Goal: Use online tool/utility

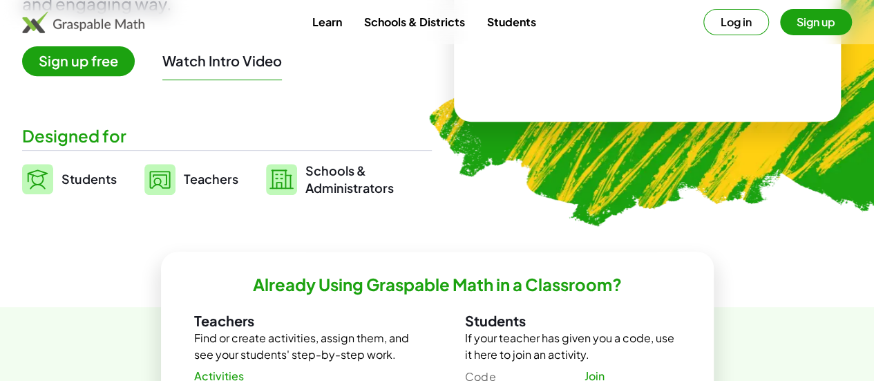
scroll to position [258, 0]
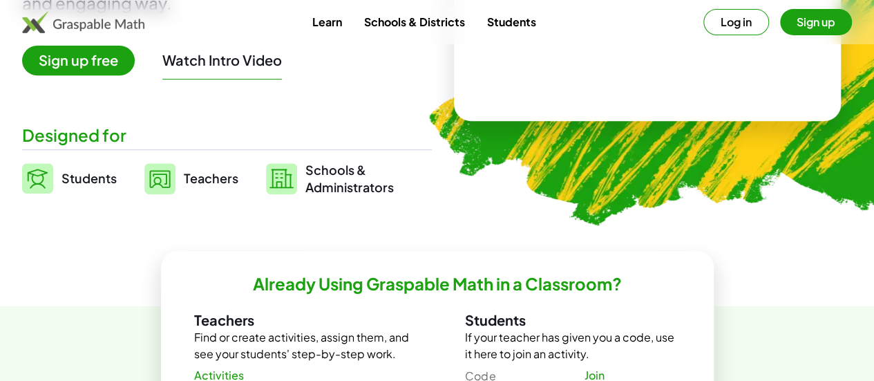
click at [90, 175] on link "Students" at bounding box center [69, 178] width 95 height 35
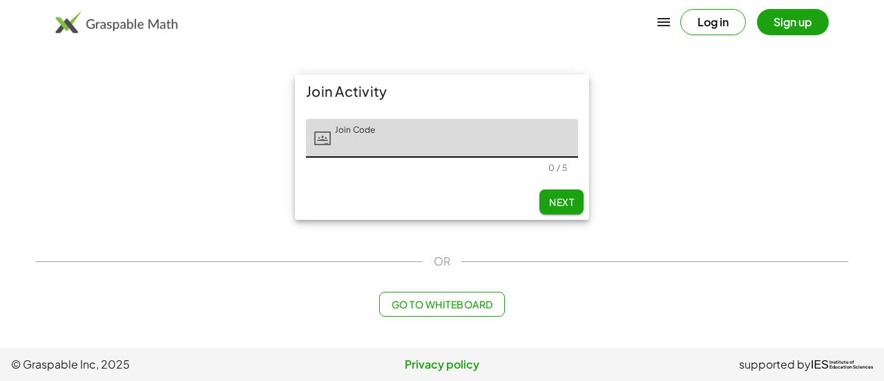
click at [435, 131] on input "Join Code" at bounding box center [454, 138] width 247 height 39
click at [448, 298] on span "Go to Whiteboard" at bounding box center [442, 304] width 102 height 12
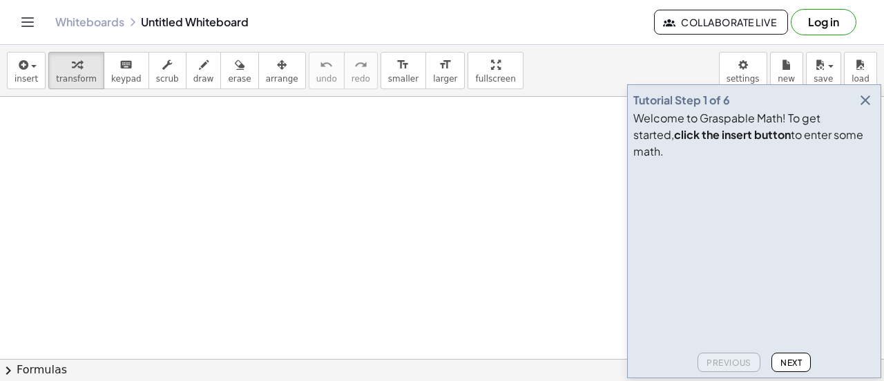
click at [863, 108] on icon "button" at bounding box center [865, 100] width 17 height 17
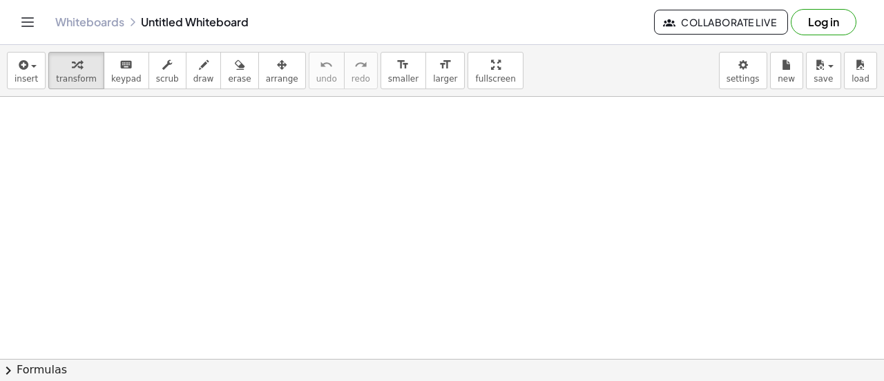
scroll to position [74, 0]
drag, startPoint x: 265, startPoint y: 215, endPoint x: 331, endPoint y: 284, distance: 95.3
click at [331, 284] on div at bounding box center [442, 285] width 884 height 524
click at [186, 53] on button "draw" at bounding box center [204, 70] width 36 height 37
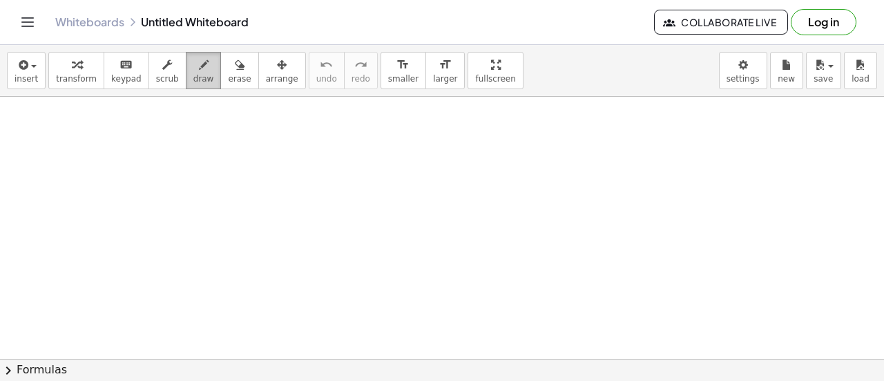
click at [193, 77] on span "draw" at bounding box center [203, 79] width 21 height 10
click at [111, 60] on div "keyboard" at bounding box center [126, 64] width 30 height 17
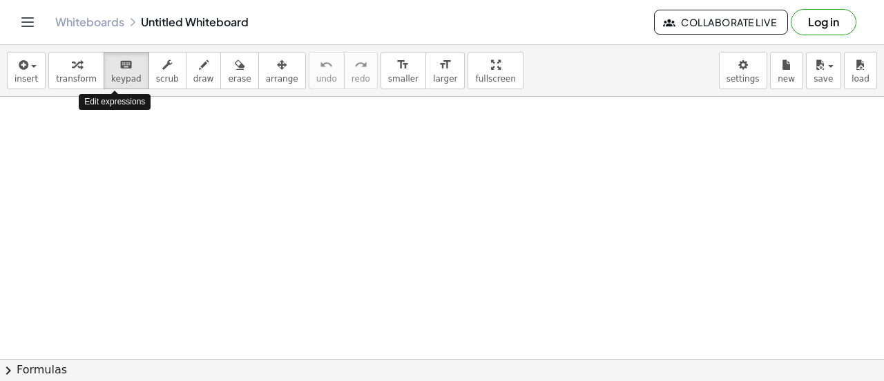
click at [138, 155] on div at bounding box center [442, 307] width 884 height 524
click at [84, 79] on span "transform" at bounding box center [76, 79] width 41 height 10
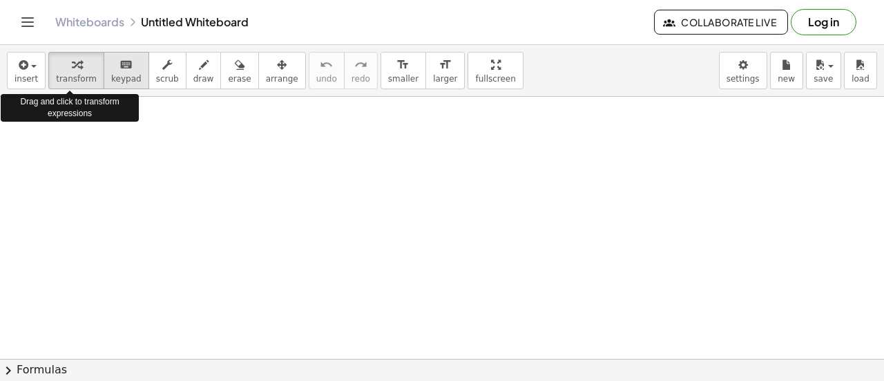
click at [114, 79] on span "keypad" at bounding box center [126, 79] width 30 height 10
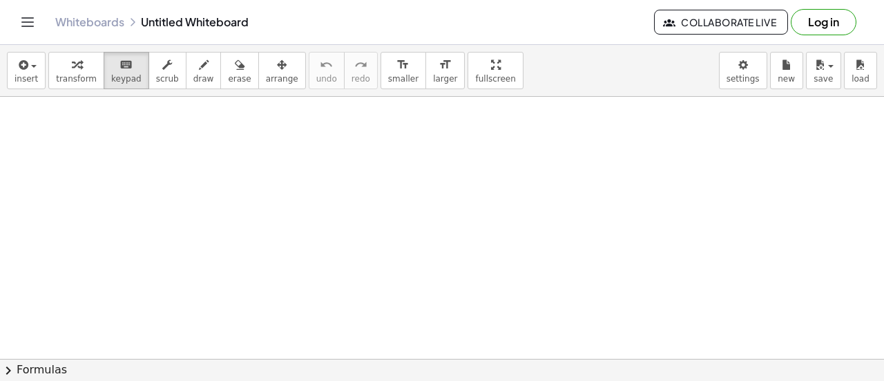
click at [163, 248] on div at bounding box center [442, 307] width 884 height 524
drag, startPoint x: 163, startPoint y: 248, endPoint x: 359, endPoint y: 262, distance: 196.6
click at [359, 262] on div at bounding box center [442, 307] width 884 height 524
click at [79, 81] on span "transform" at bounding box center [76, 79] width 41 height 10
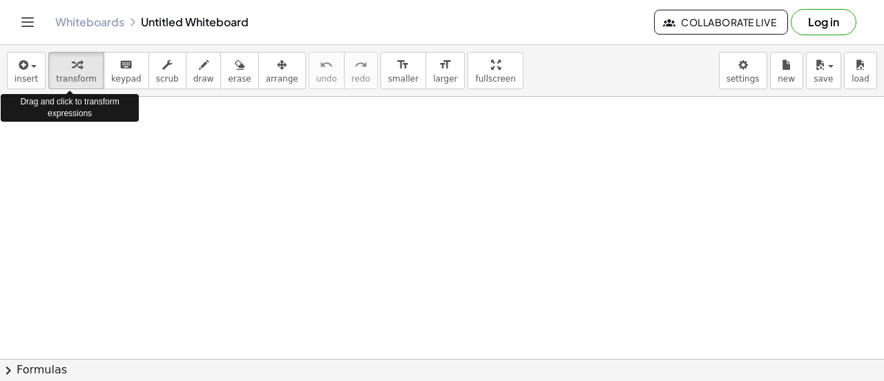
click at [64, 127] on div at bounding box center [442, 359] width 884 height 524
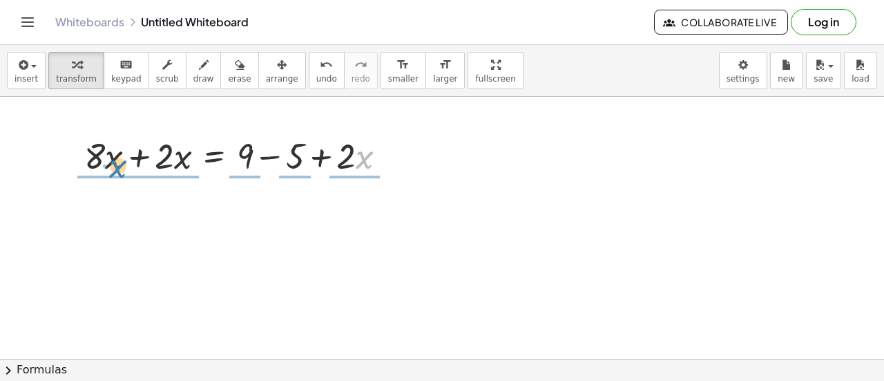
drag, startPoint x: 365, startPoint y: 160, endPoint x: 119, endPoint y: 171, distance: 246.1
click at [119, 171] on div at bounding box center [240, 154] width 327 height 47
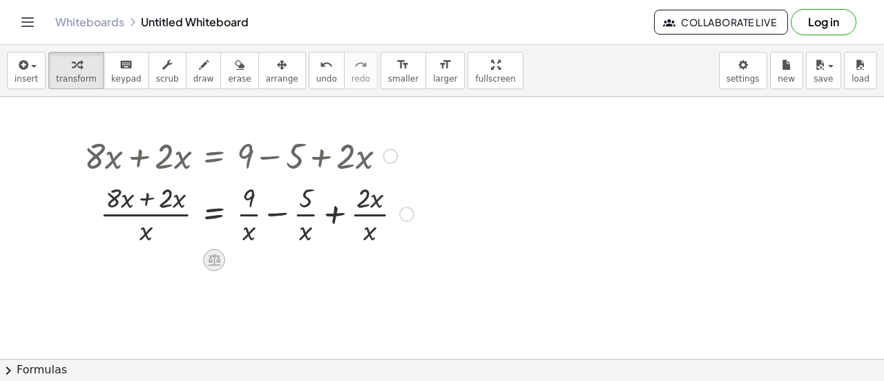
click at [218, 258] on icon at bounding box center [214, 260] width 12 height 12
click at [218, 258] on div "×" at bounding box center [214, 260] width 22 height 22
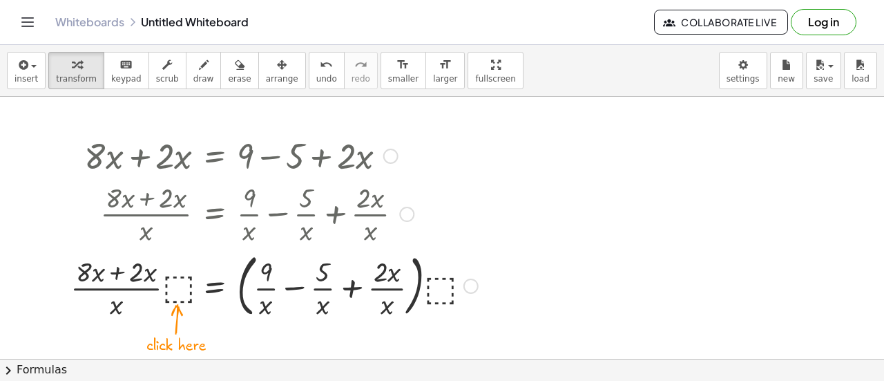
click at [231, 153] on div at bounding box center [274, 154] width 421 height 47
click at [407, 211] on div at bounding box center [406, 213] width 15 height 15
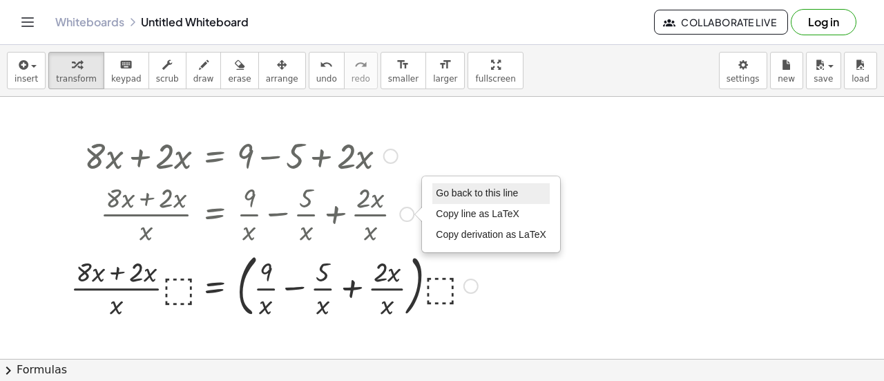
click at [488, 195] on span "Go back to this line" at bounding box center [477, 192] width 82 height 11
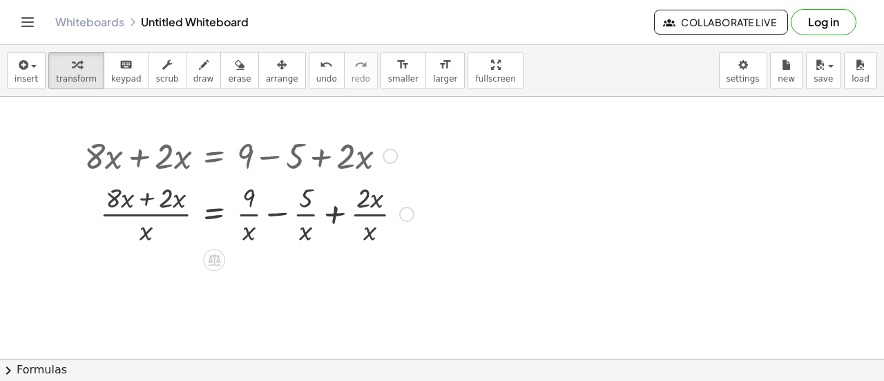
click at [412, 213] on div "Go back to this line Copy line as LaTeX Copy derivation as LaTeX" at bounding box center [406, 213] width 15 height 15
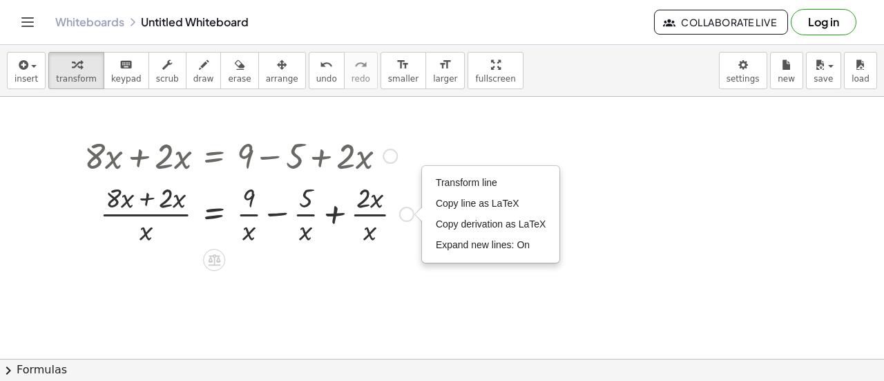
click at [394, 160] on div at bounding box center [390, 155] width 15 height 15
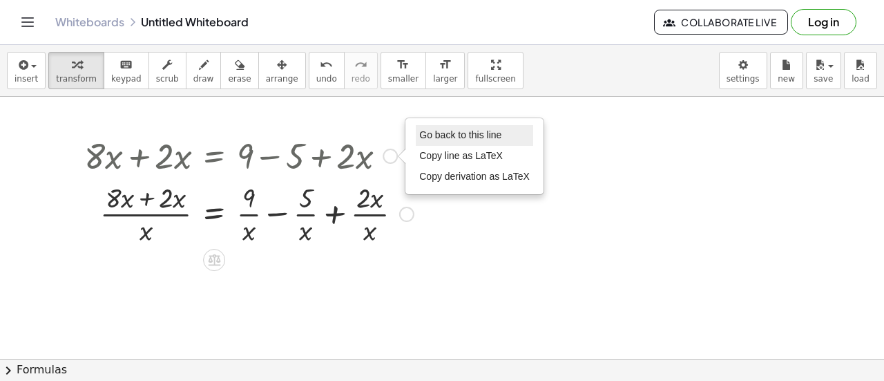
click at [442, 135] on span "Go back to this line" at bounding box center [460, 134] width 82 height 11
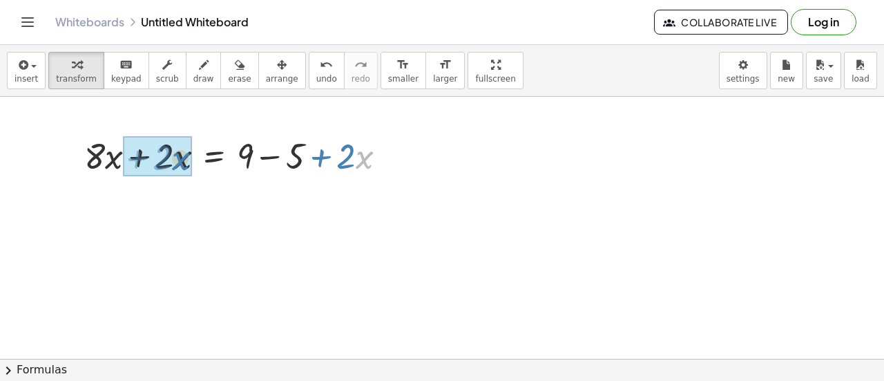
drag, startPoint x: 366, startPoint y: 165, endPoint x: 182, endPoint y: 166, distance: 183.7
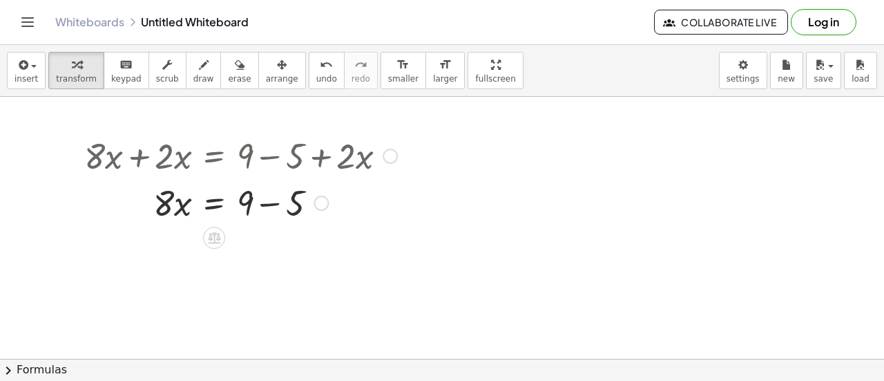
drag, startPoint x: 175, startPoint y: 164, endPoint x: 173, endPoint y: 190, distance: 26.3
click at [214, 156] on div "+ · 8 · x + · 2 · x = + 9 − 5 + · 2 · x · 8 · x = + 9 − 5 Go back to this line …" at bounding box center [214, 156] width 0 height 0
click at [253, 202] on div at bounding box center [240, 201] width 327 height 47
drag, startPoint x: 310, startPoint y: 202, endPoint x: 267, endPoint y: 208, distance: 43.2
click at [267, 208] on div at bounding box center [240, 201] width 327 height 47
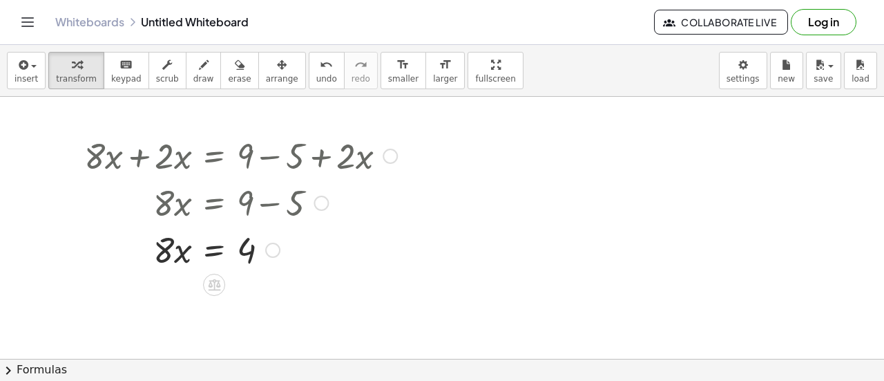
click at [393, 153] on div at bounding box center [390, 155] width 15 height 15
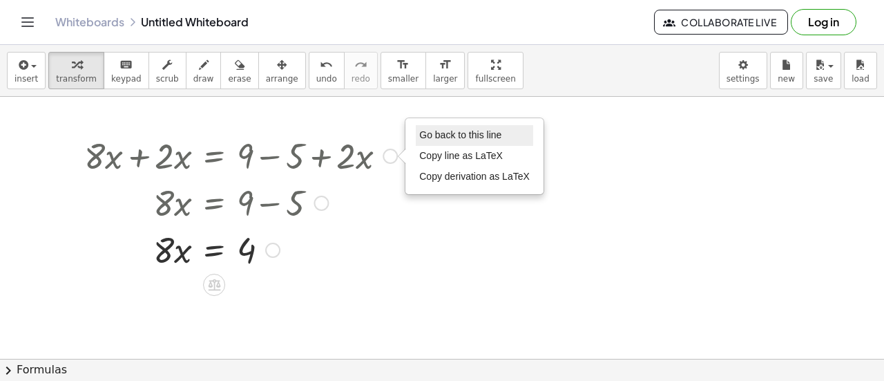
click at [453, 133] on span "Go back to this line" at bounding box center [460, 134] width 82 height 11
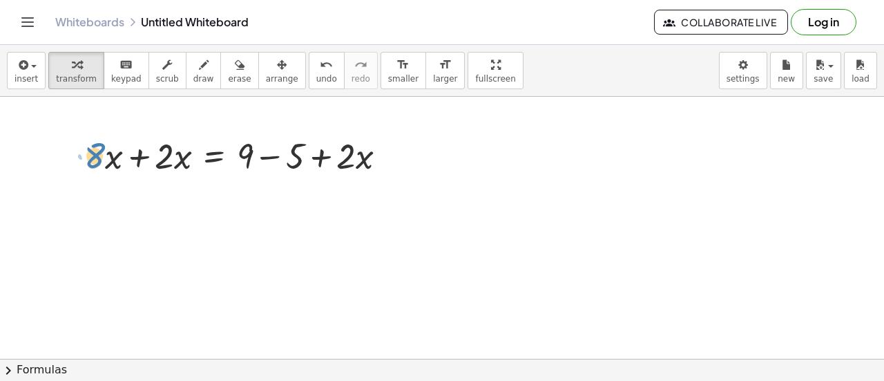
click at [102, 150] on div at bounding box center [240, 154] width 327 height 47
drag, startPoint x: 373, startPoint y: 161, endPoint x: 57, endPoint y: 160, distance: 315.6
click at [57, 160] on div "· x + · 2 + · 8 · x + · 2 · x = + 9 − 5 + · 2 · x Go back to this line Copy lin…" at bounding box center [442, 359] width 884 height 524
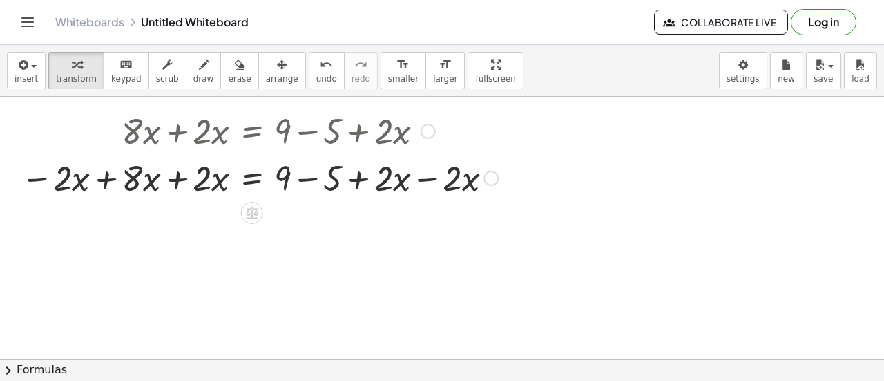
scroll to position [26, 0]
click at [409, 144] on div at bounding box center [259, 129] width 491 height 47
click at [401, 137] on div at bounding box center [259, 129] width 491 height 47
click at [430, 129] on div at bounding box center [428, 130] width 15 height 15
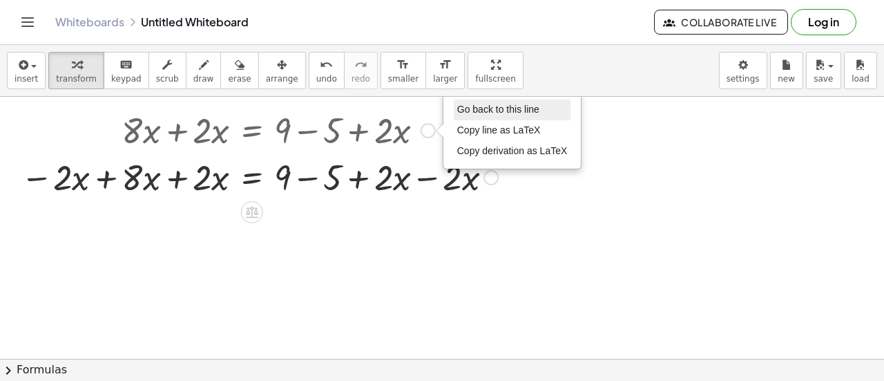
click at [488, 110] on span "Go back to this line" at bounding box center [498, 109] width 82 height 11
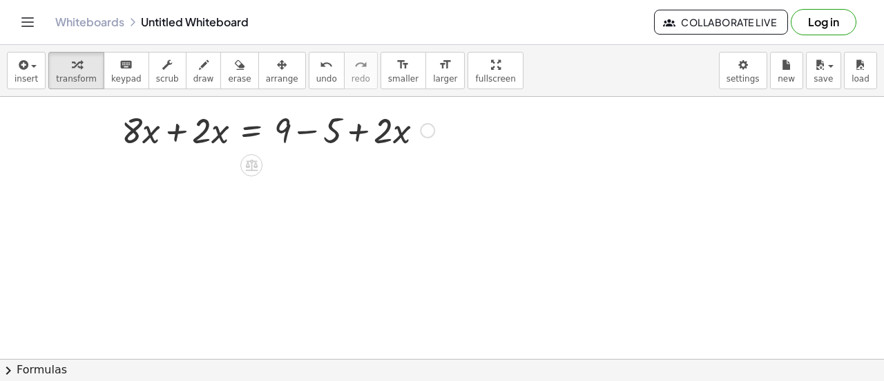
click at [403, 122] on div at bounding box center [278, 129] width 327 height 47
click at [427, 125] on div "Go back to this line Copy line as LaTeX Copy derivation as LaTeX" at bounding box center [427, 130] width 15 height 15
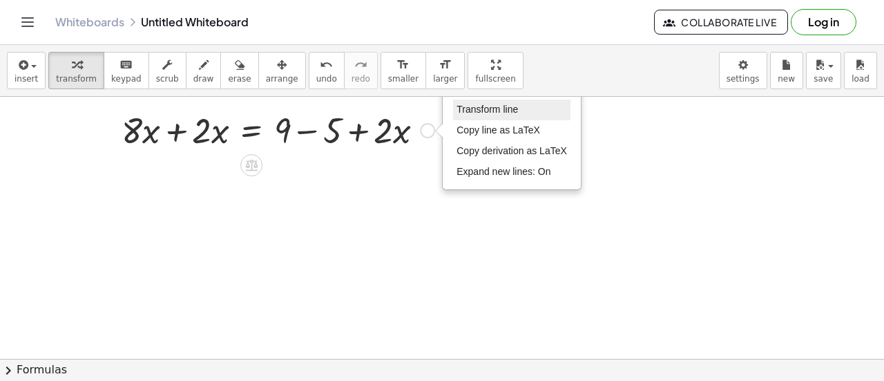
click at [509, 99] on li "Transform line" at bounding box center [511, 109] width 117 height 21
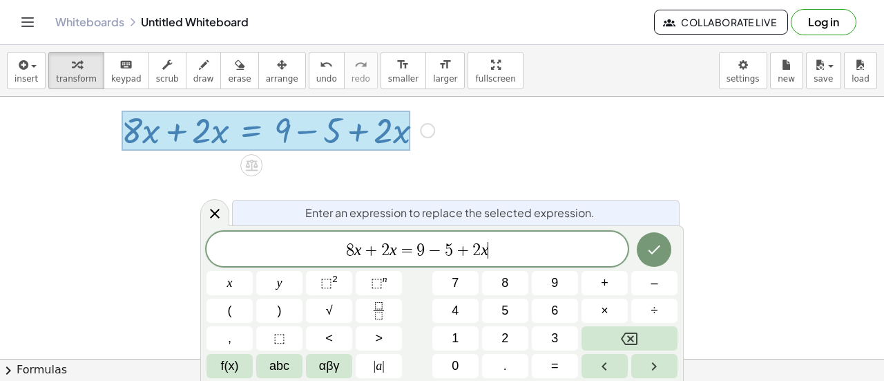
click at [525, 248] on span "8 x + 2 x = 9 − 5 + 2 x ​" at bounding box center [416, 249] width 421 height 19
